Goal: Task Accomplishment & Management: Complete application form

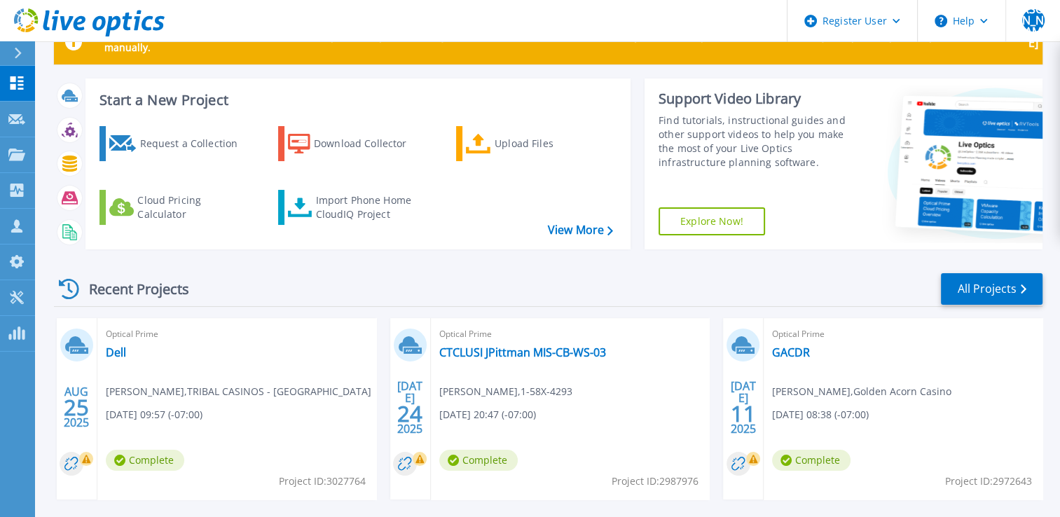
scroll to position [70, 0]
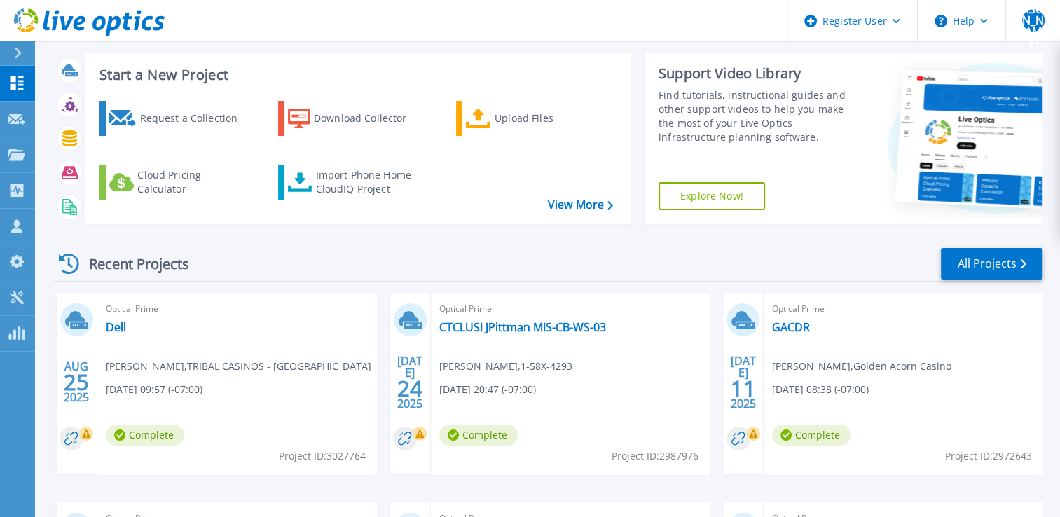
click at [16, 40] on link at bounding box center [82, 21] width 165 height 42
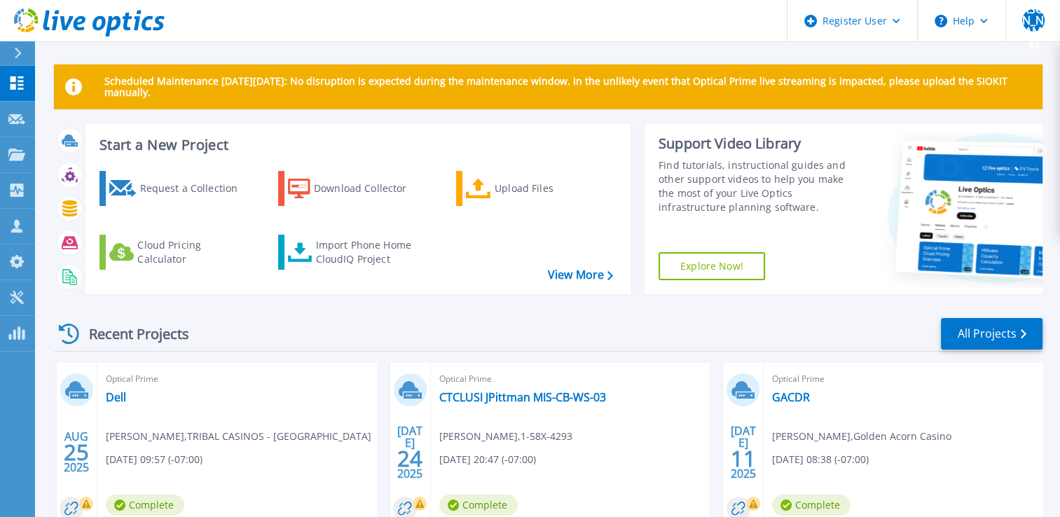
click at [20, 49] on icon at bounding box center [18, 53] width 8 height 11
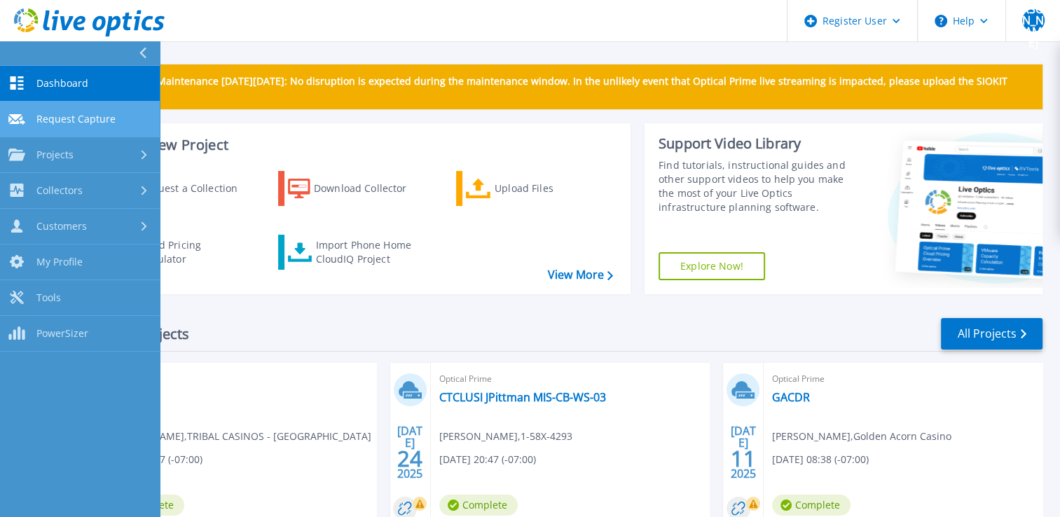
click at [92, 113] on span "Request Capture" at bounding box center [75, 119] width 79 height 13
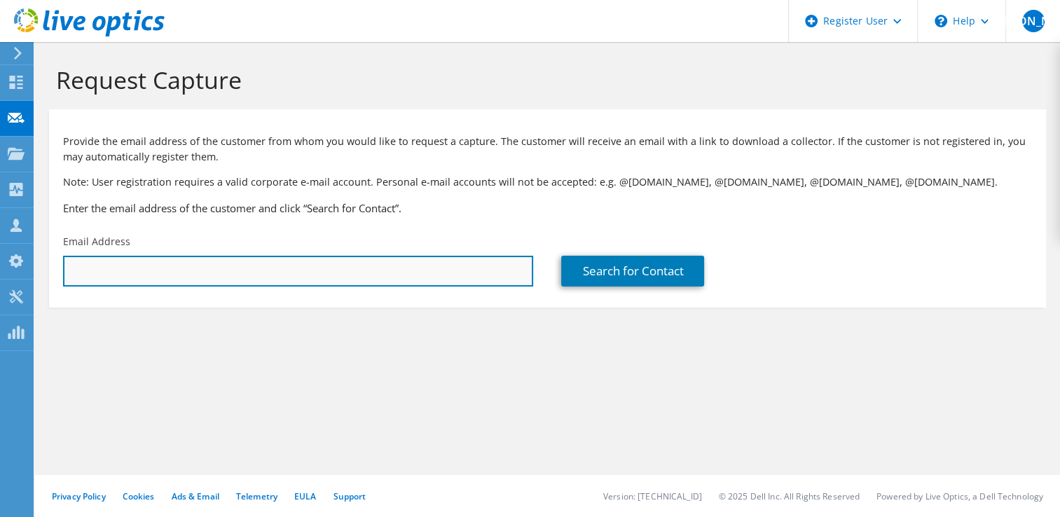
click at [286, 268] on input "text" at bounding box center [298, 271] width 470 height 31
paste input "[PERSON_NAME][EMAIL_ADDRESS][PERSON_NAME][DOMAIN_NAME]"
type input "[PERSON_NAME][EMAIL_ADDRESS][PERSON_NAME][DOMAIN_NAME]"
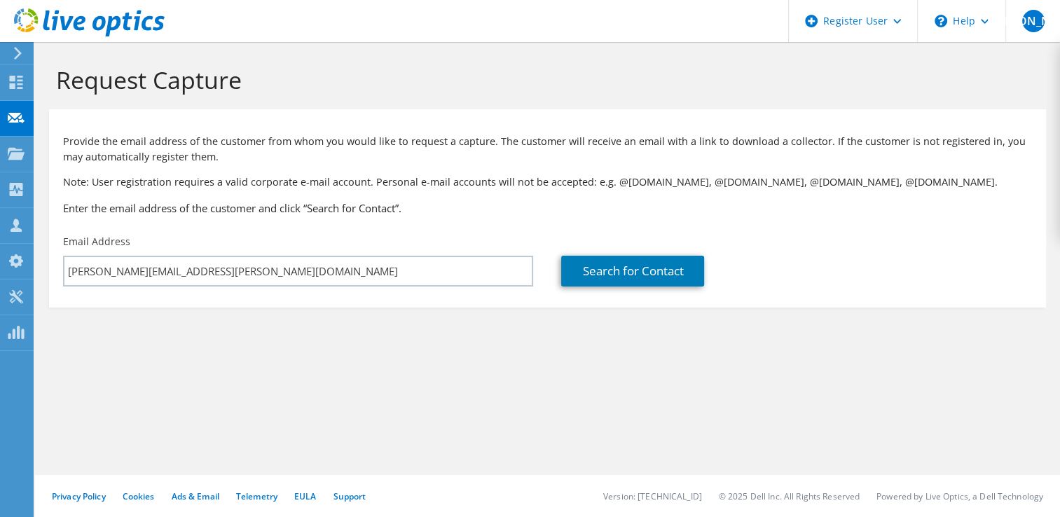
click at [475, 314] on section "Request Capture Provide the email address of the customer from whom you would l…" at bounding box center [547, 209] width 1025 height 335
click at [597, 263] on link "Search for Contact" at bounding box center [632, 271] width 143 height 31
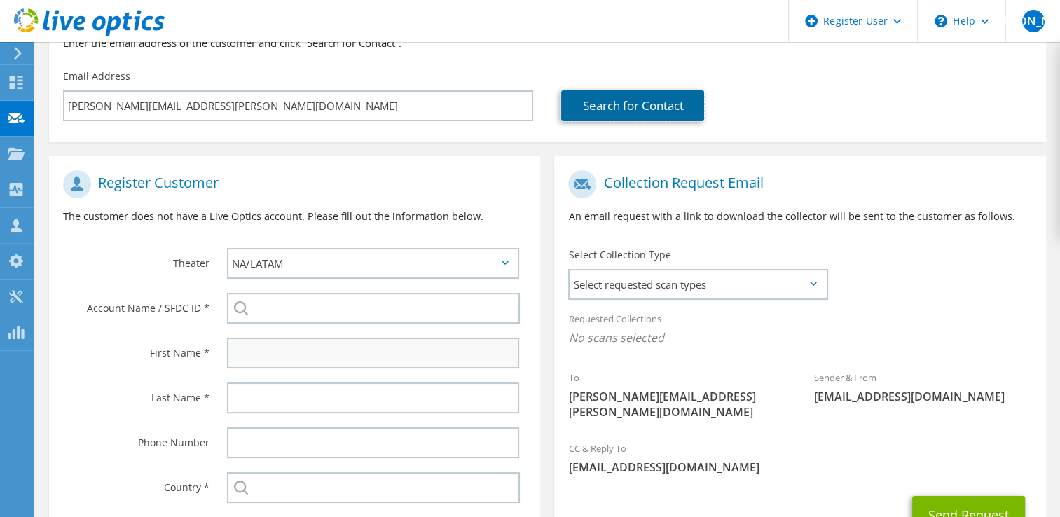
scroll to position [280, 0]
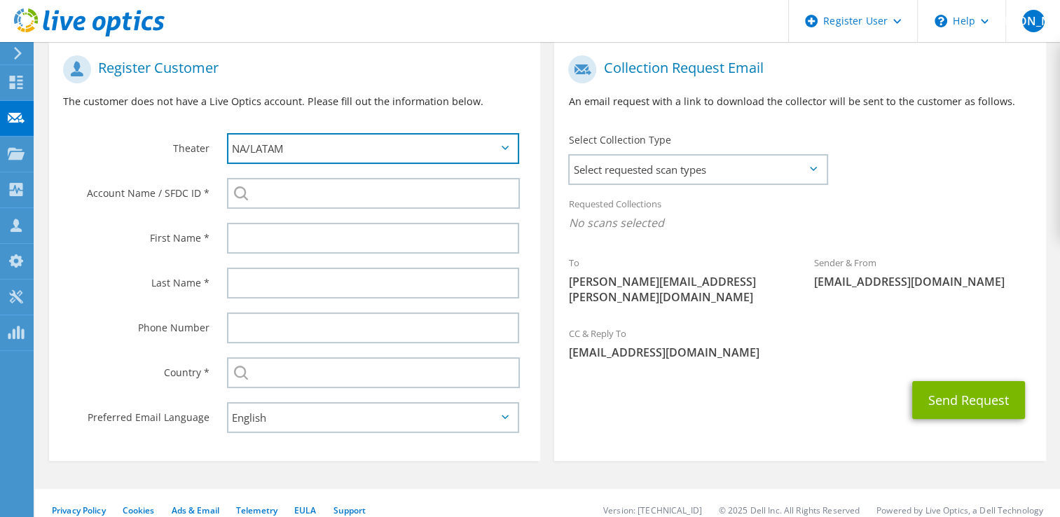
click at [352, 158] on select "APJ EMEA NA/LATAM" at bounding box center [373, 148] width 293 height 31
click at [339, 156] on select "APJ EMEA NA/LATAM" at bounding box center [373, 148] width 293 height 31
click at [338, 160] on select "APJ EMEA NA/LATAM" at bounding box center [373, 148] width 293 height 31
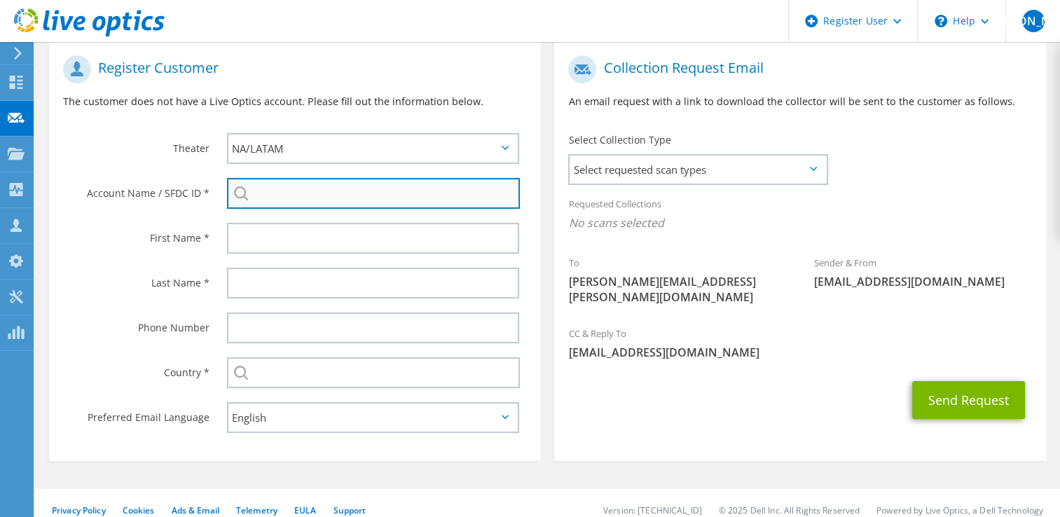
click at [338, 194] on input "search" at bounding box center [373, 193] width 293 height 31
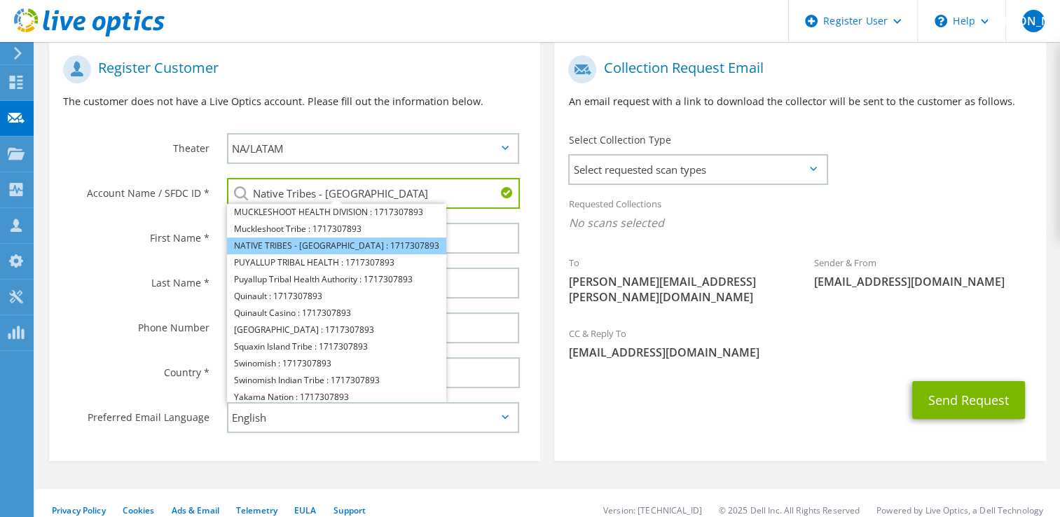
click at [321, 246] on li "NATIVE TRIBES - [GEOGRAPHIC_DATA] : 1717307893" at bounding box center [336, 245] width 219 height 17
type input "NATIVE TRIBES - [GEOGRAPHIC_DATA] : 1717307893"
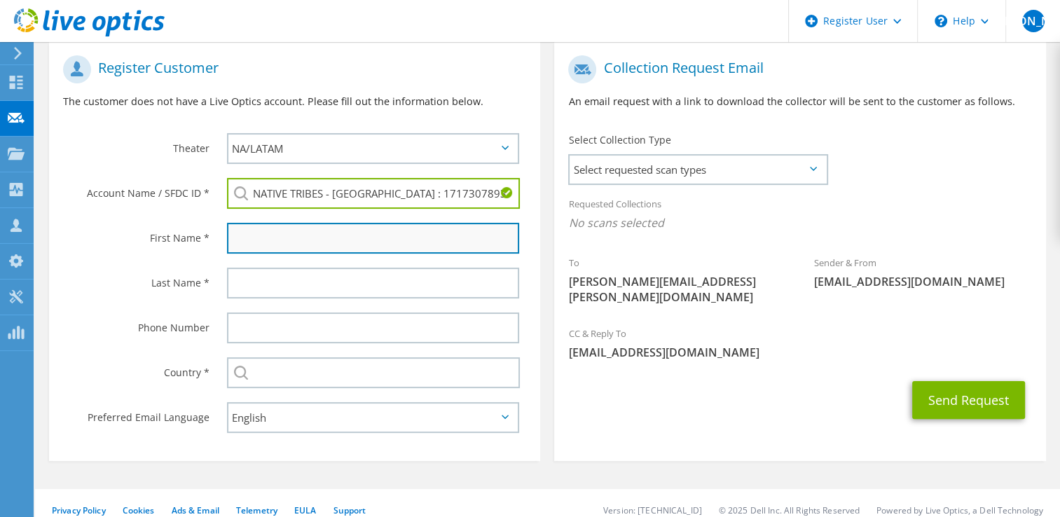
click at [328, 240] on input "text" at bounding box center [373, 238] width 293 height 31
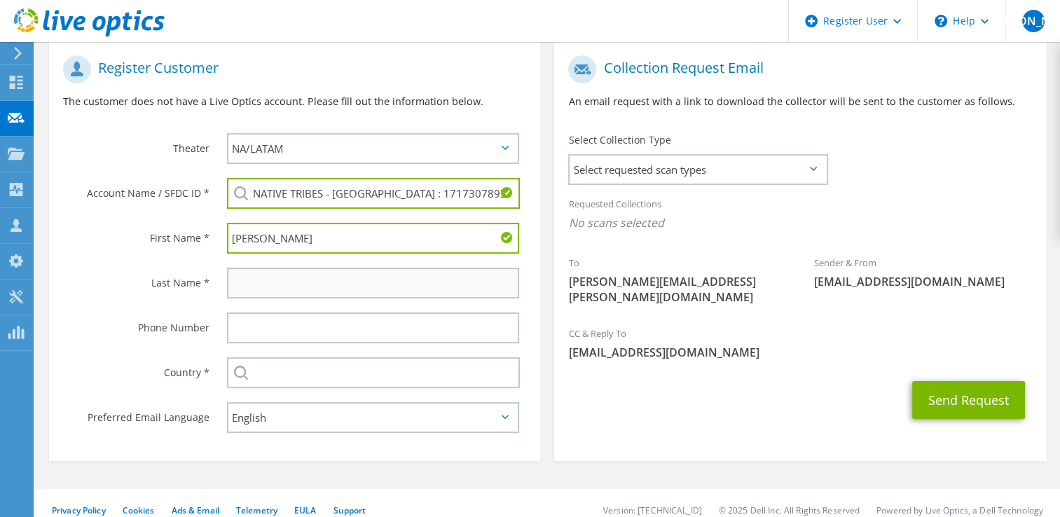
type input "[PERSON_NAME]"
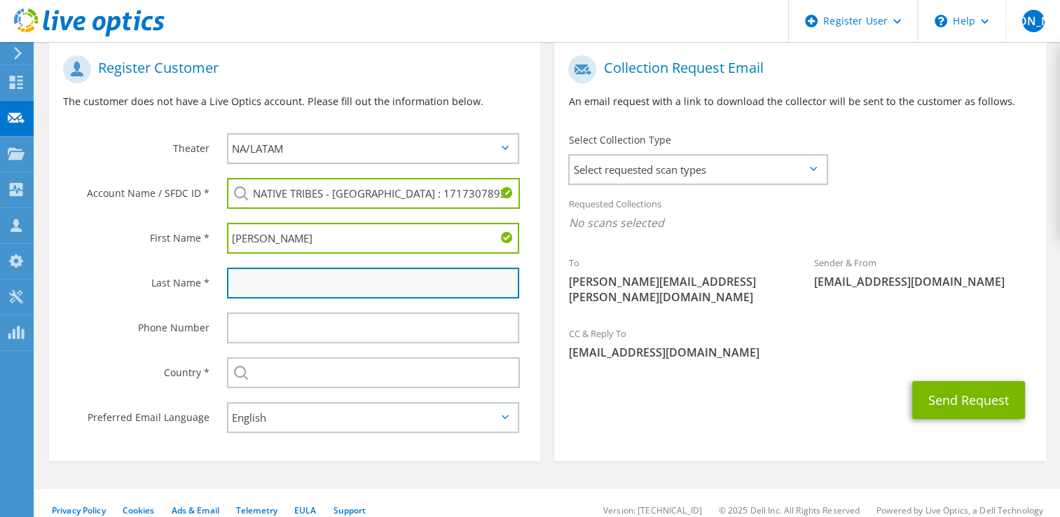
click at [380, 282] on input "text" at bounding box center [373, 283] width 293 height 31
paste input "[PERSON_NAME][EMAIL_ADDRESS][PERSON_NAME][DOMAIN_NAME]"
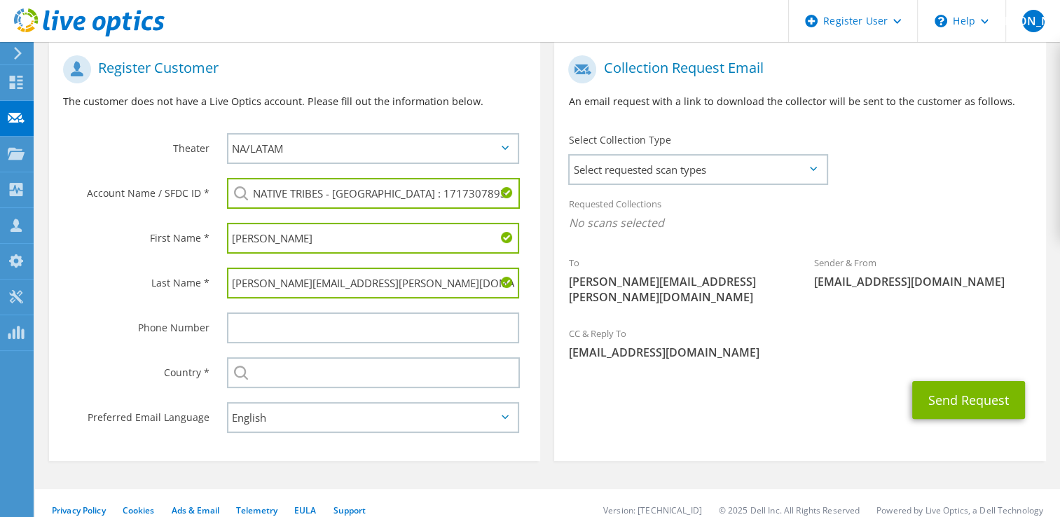
drag, startPoint x: 378, startPoint y: 279, endPoint x: 207, endPoint y: 270, distance: 171.1
click at [207, 270] on div "Last Name * [PERSON_NAME][EMAIL_ADDRESS][PERSON_NAME][DOMAIN_NAME]" at bounding box center [294, 283] width 491 height 45
type input "[PERSON_NAME]"
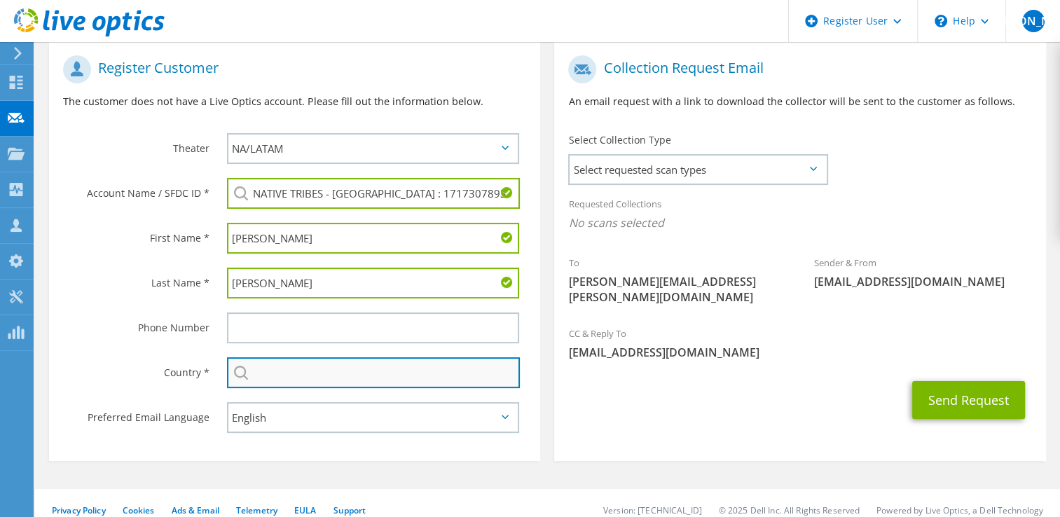
click at [294, 376] on input "text" at bounding box center [373, 372] width 293 height 31
type input "[GEOGRAPHIC_DATA]"
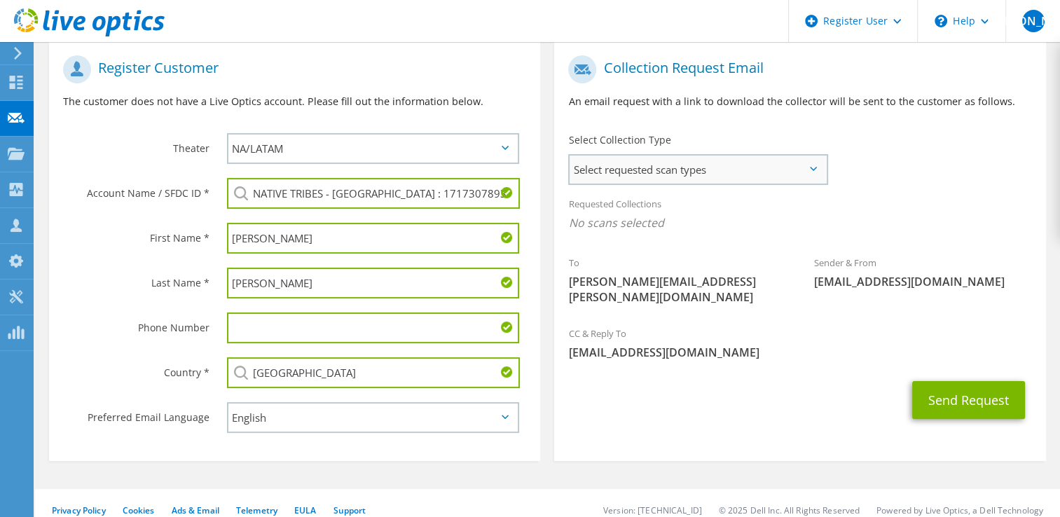
click at [742, 167] on span "Select requested scan types" at bounding box center [697, 169] width 256 height 28
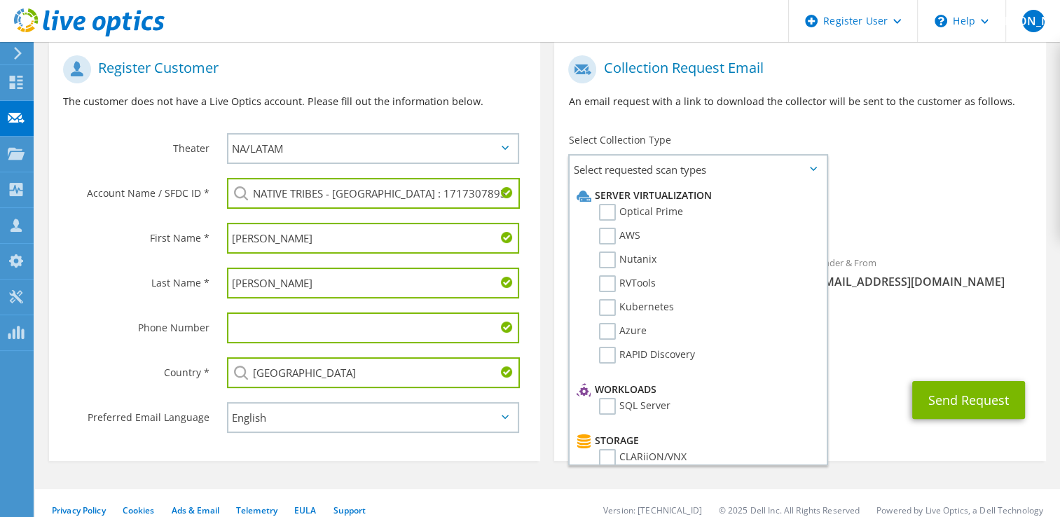
click at [497, 113] on div "Register Customer The customer does not have a Live Optics account. Please fill…" at bounding box center [294, 87] width 491 height 78
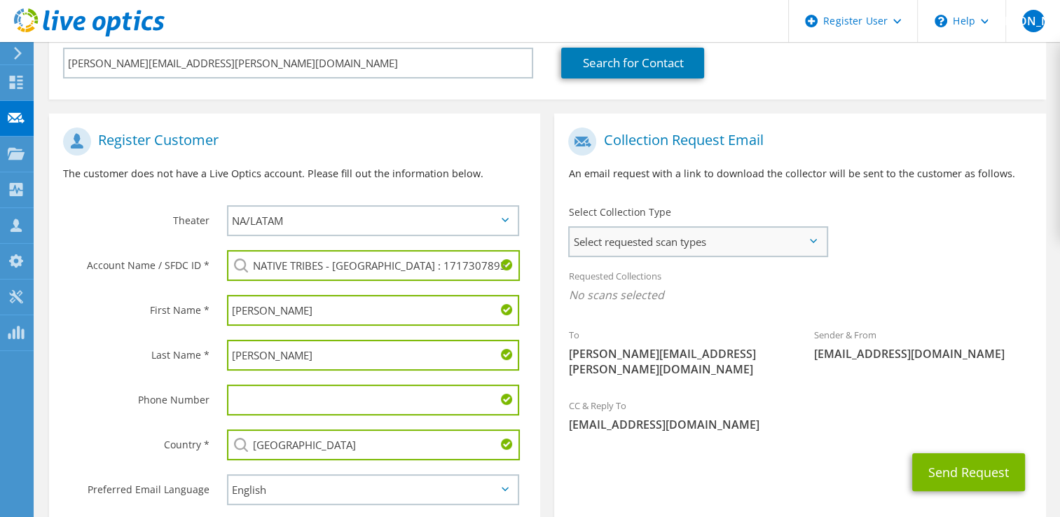
scroll to position [210, 0]
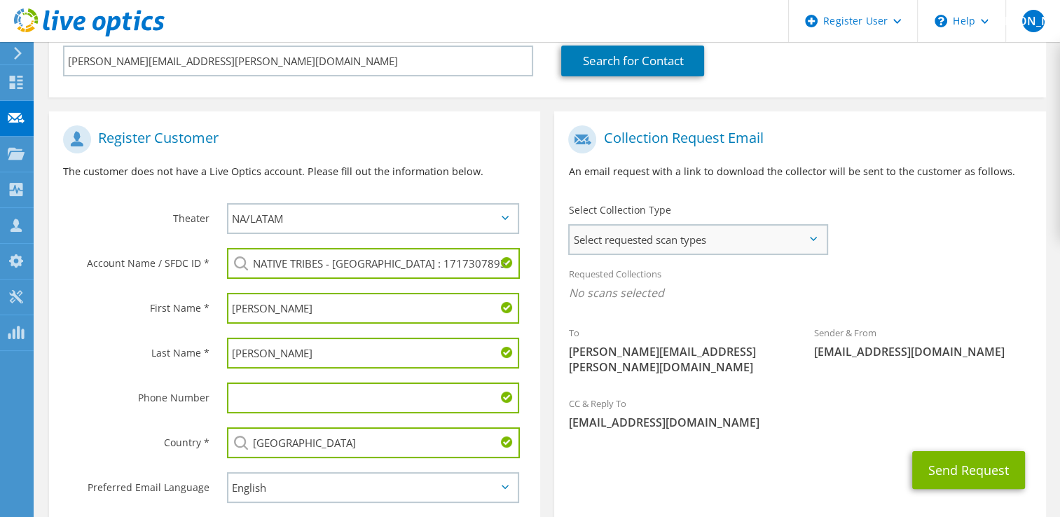
click at [591, 241] on span "Select requested scan types" at bounding box center [697, 239] width 256 height 28
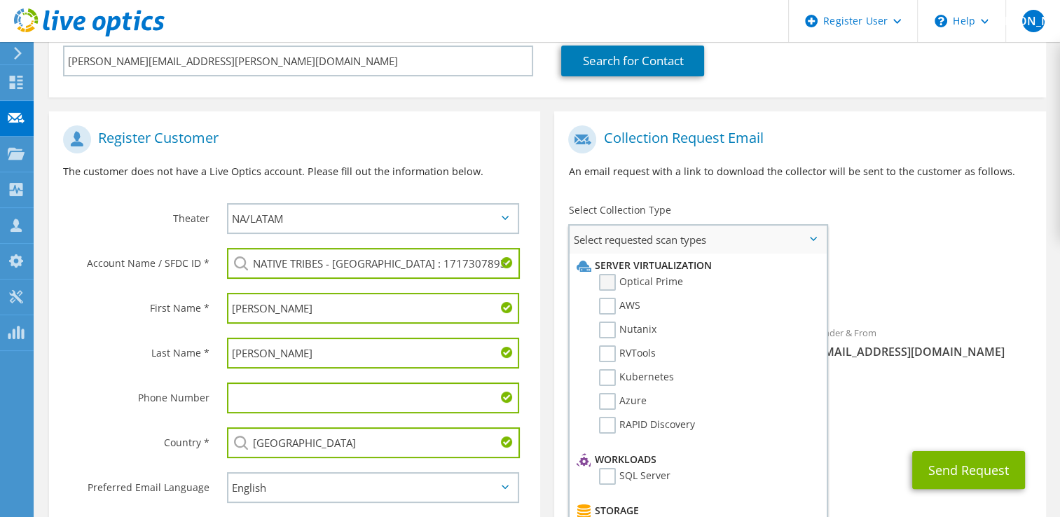
drag, startPoint x: 591, startPoint y: 241, endPoint x: 613, endPoint y: 279, distance: 43.6
click at [611, 279] on label "Optical Prime" at bounding box center [641, 282] width 84 height 17
click at [0, 0] on input "Optical Prime" at bounding box center [0, 0] width 0 height 0
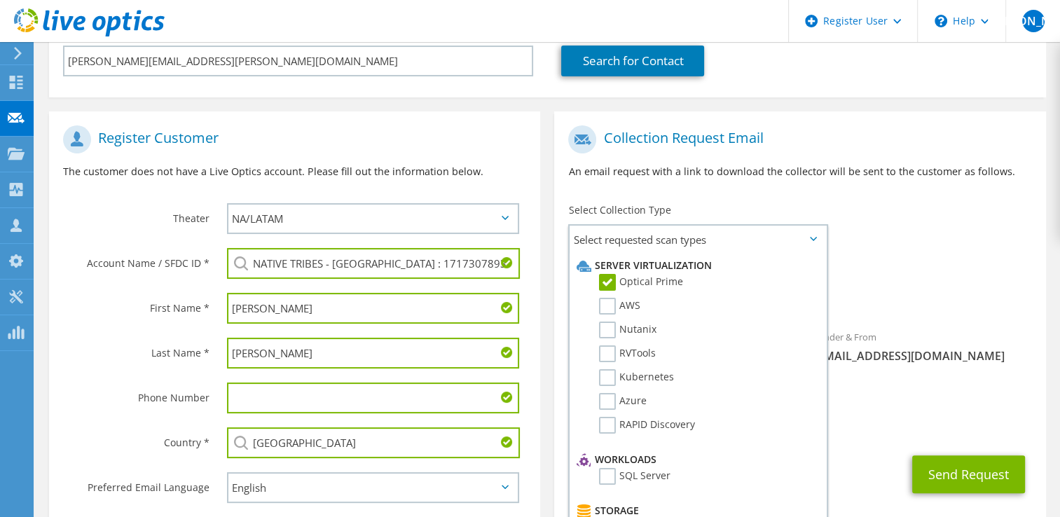
click at [970, 252] on div "To [PERSON_NAME][EMAIL_ADDRESS][PERSON_NAME][DOMAIN_NAME] Sender & From [EMAIL_…" at bounding box center [799, 255] width 491 height 275
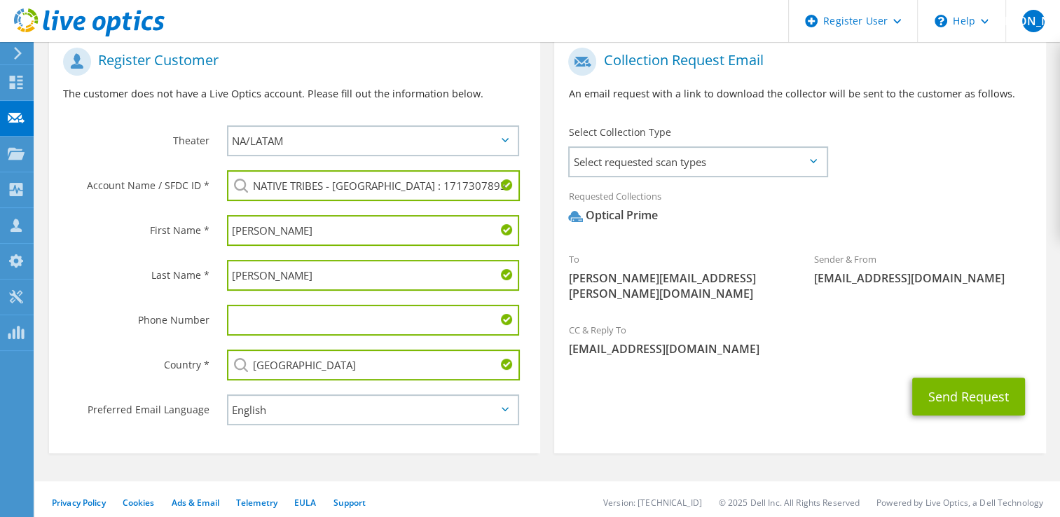
scroll to position [290, 0]
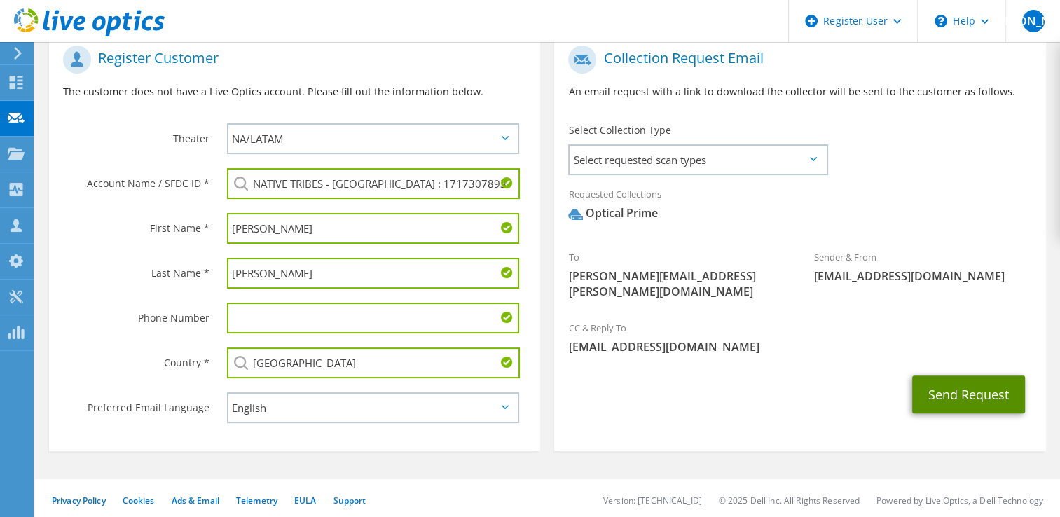
click at [935, 379] on button "Send Request" at bounding box center [968, 394] width 113 height 38
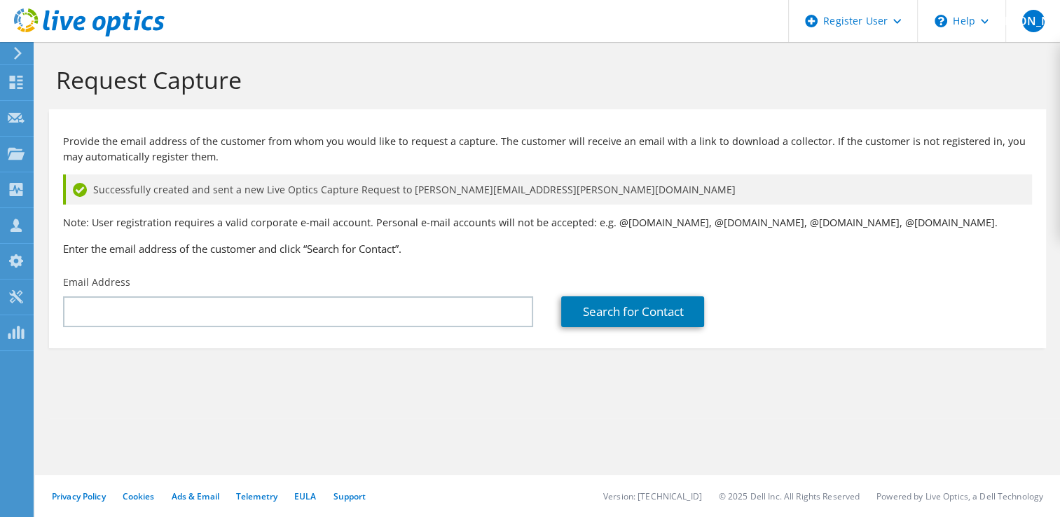
click at [462, 405] on section "Request Capture Provide the email address of the customer from whom you would l…" at bounding box center [547, 230] width 1025 height 376
